Goal: Information Seeking & Learning: Learn about a topic

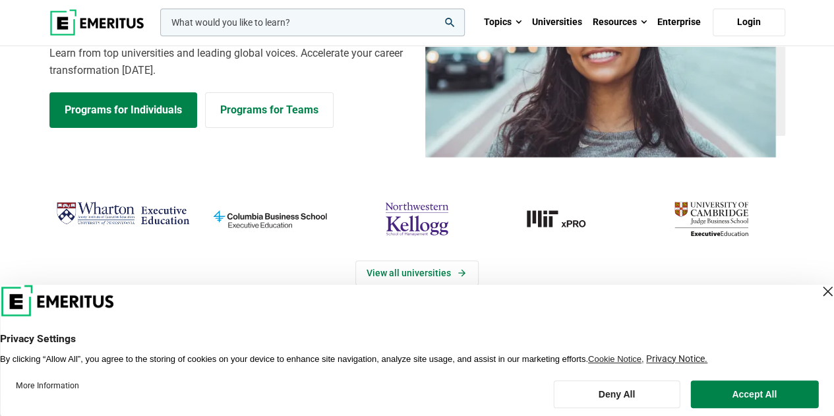
scroll to position [198, 0]
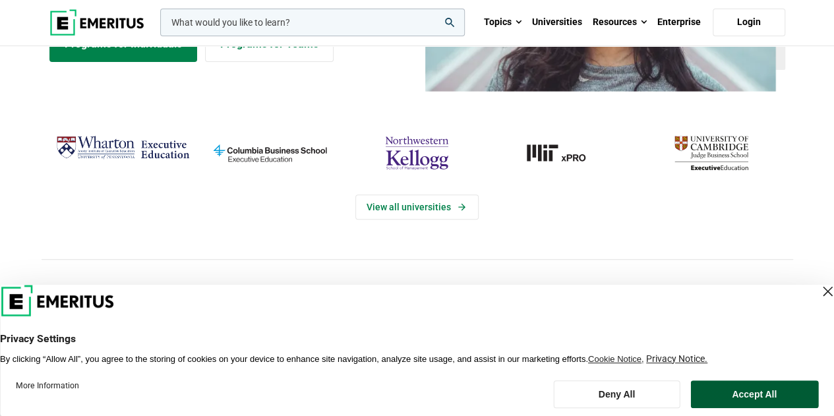
click at [751, 395] on button "Accept All" at bounding box center [754, 394] width 128 height 28
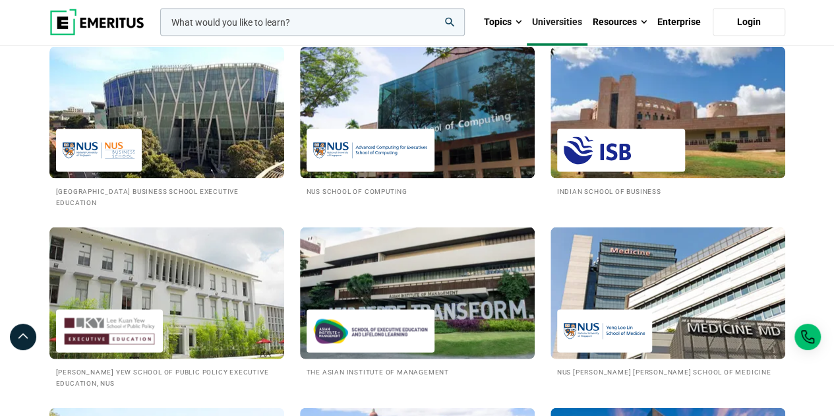
scroll to position [1318, 0]
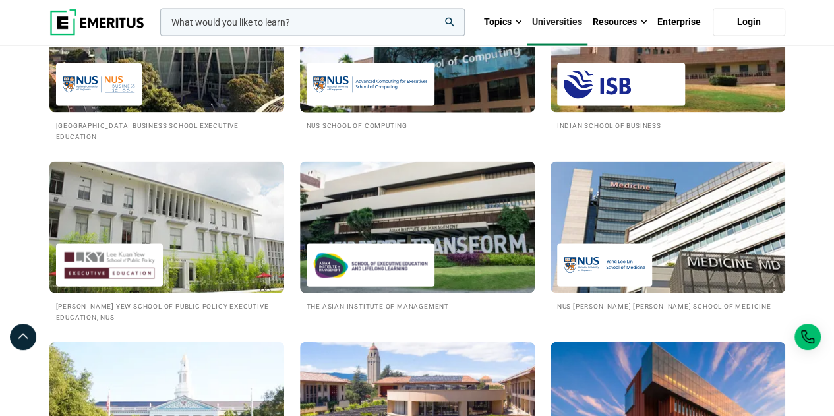
click at [370, 84] on img at bounding box center [370, 85] width 115 height 30
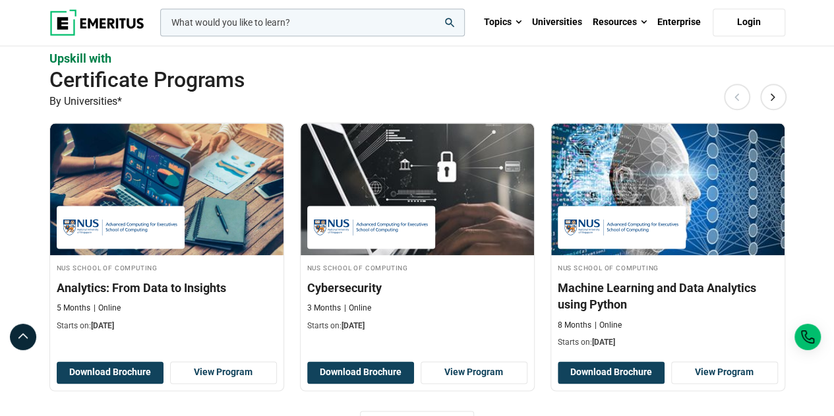
scroll to position [923, 0]
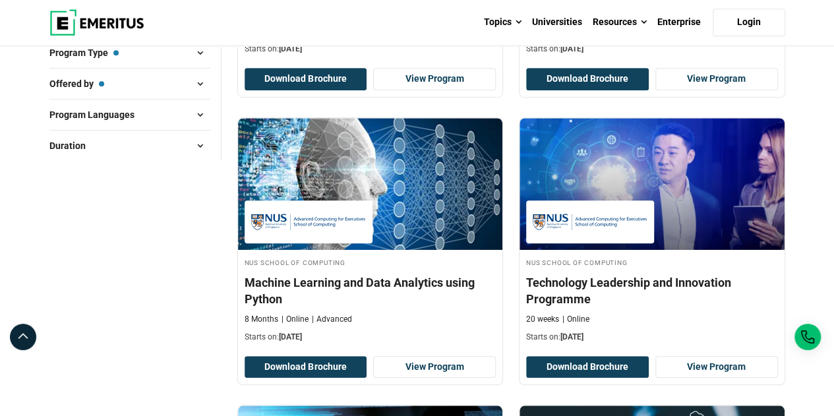
scroll to position [264, 0]
